Goal: Transaction & Acquisition: Purchase product/service

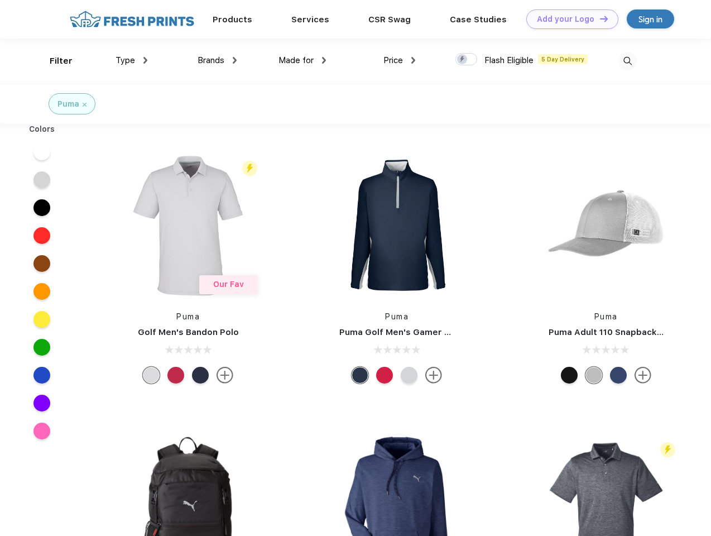
click at [568, 19] on link "Add your Logo Design Tool" at bounding box center [573, 19] width 92 height 20
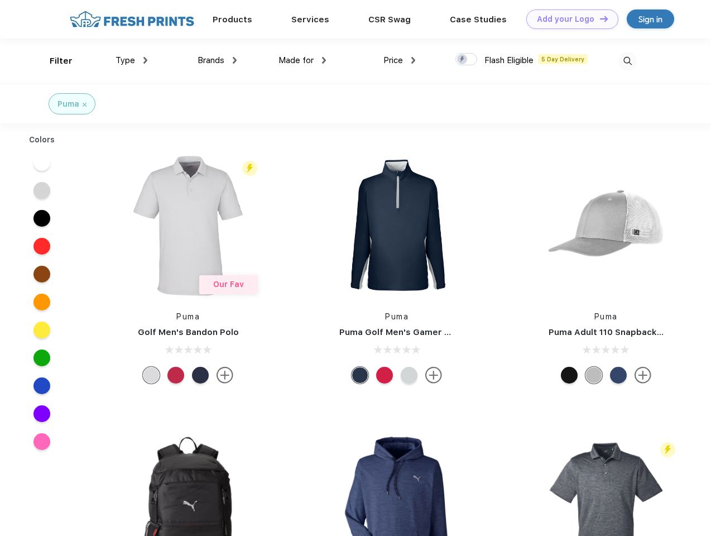
click at [0, 0] on div "Design Tool" at bounding box center [0, 0] width 0 height 0
click at [599, 18] on link "Add your Logo Design Tool" at bounding box center [573, 19] width 92 height 20
click at [54, 61] on div "Filter" at bounding box center [61, 61] width 23 height 13
click at [132, 60] on span "Type" at bounding box center [126, 60] width 20 height 10
click at [217, 60] on span "Brands" at bounding box center [211, 60] width 27 height 10
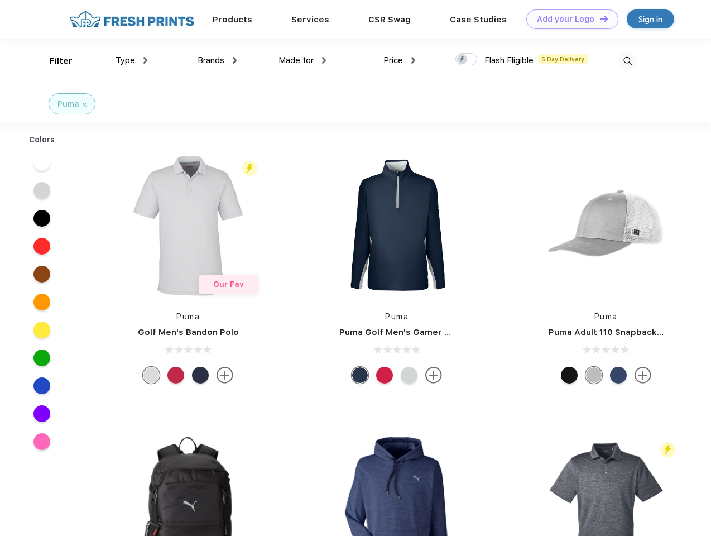
click at [303, 60] on span "Made for" at bounding box center [296, 60] width 35 height 10
click at [400, 60] on span "Price" at bounding box center [394, 60] width 20 height 10
click at [467, 60] on div at bounding box center [467, 59] width 22 height 12
click at [463, 60] on input "checkbox" at bounding box center [459, 55] width 7 height 7
click at [628, 61] on img at bounding box center [628, 61] width 18 height 18
